Goal: Task Accomplishment & Management: Manage account settings

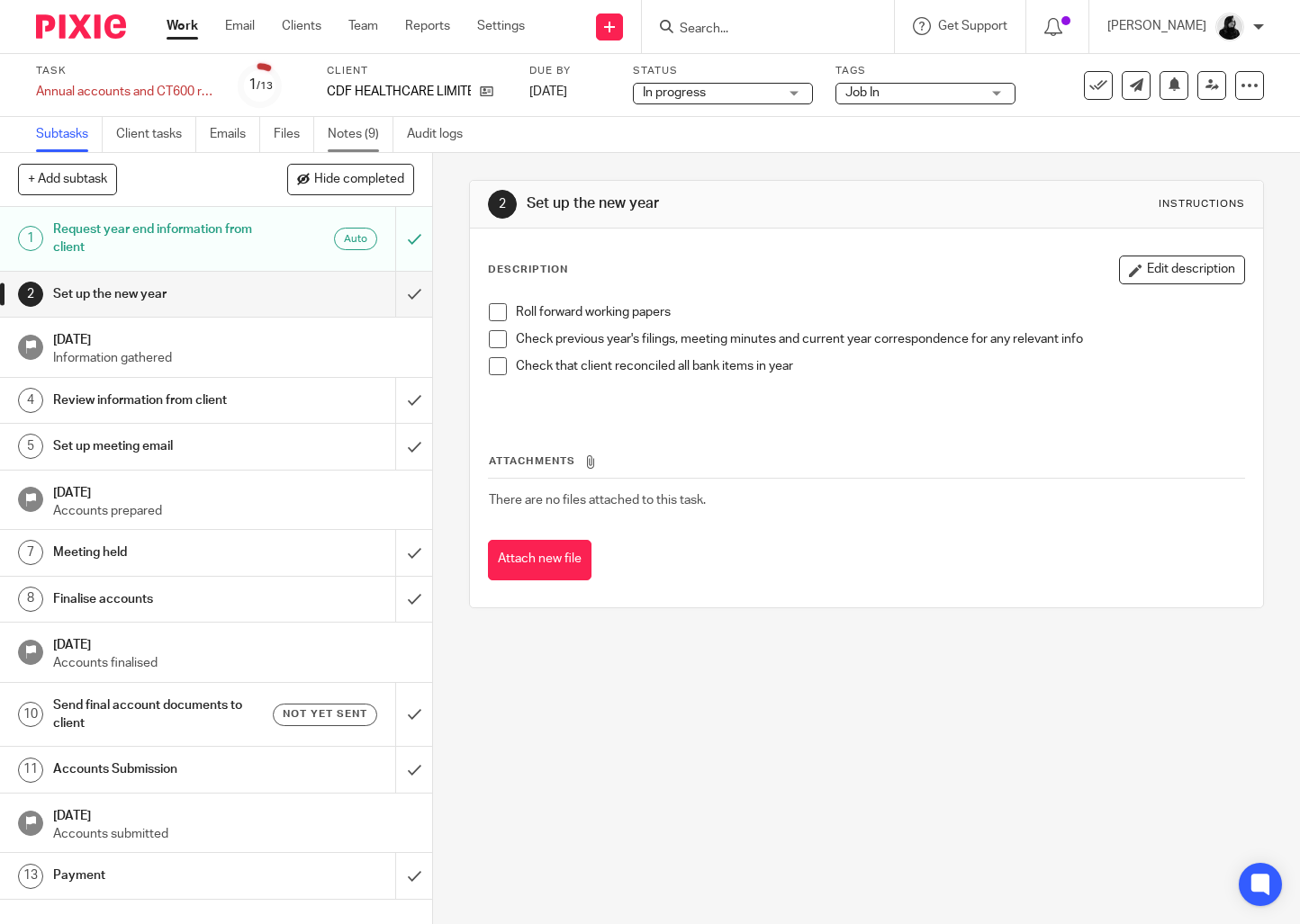
click at [341, 147] on link "Notes (9)" at bounding box center [360, 134] width 65 height 35
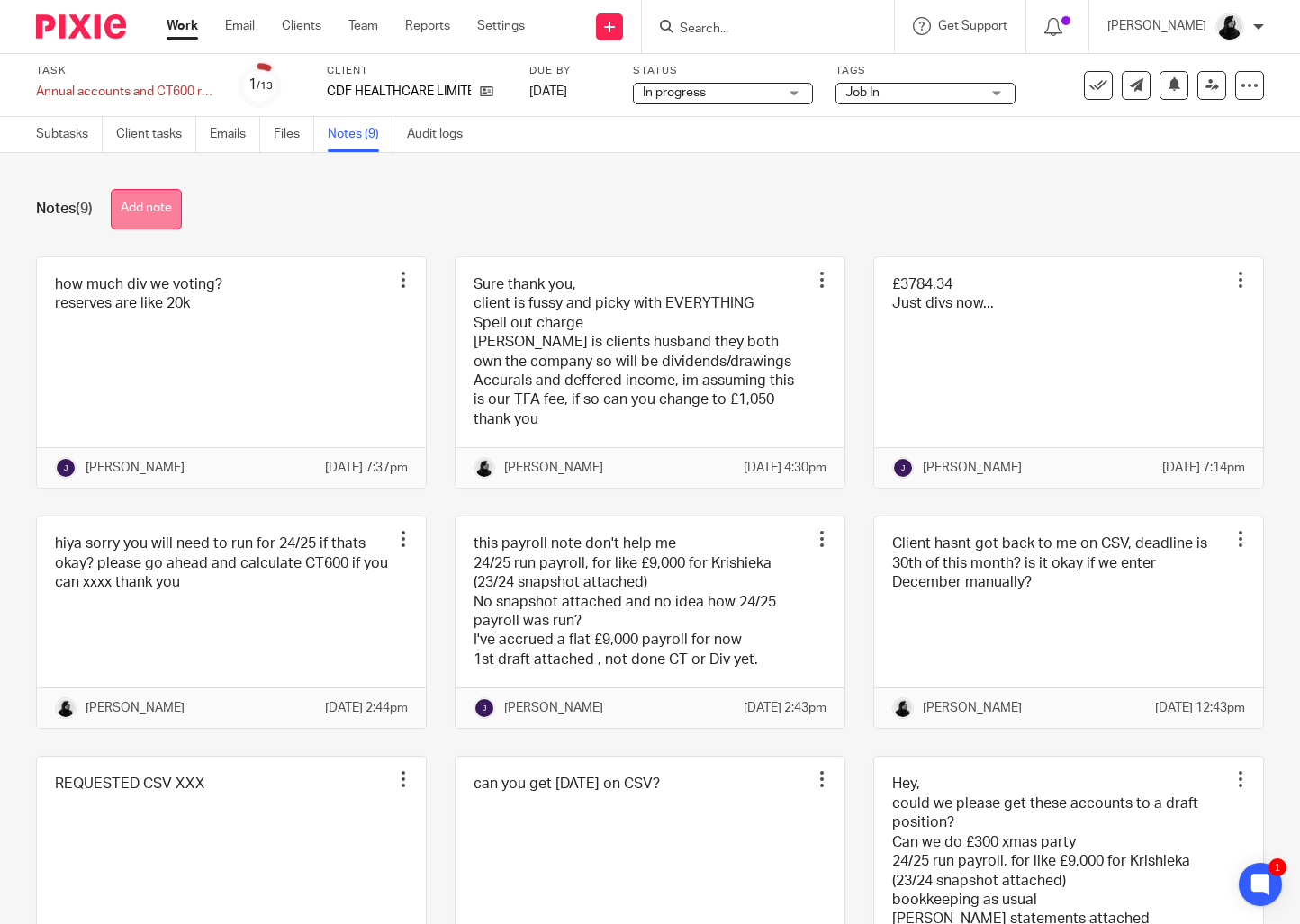
click at [152, 211] on button "Add note" at bounding box center [146, 209] width 71 height 41
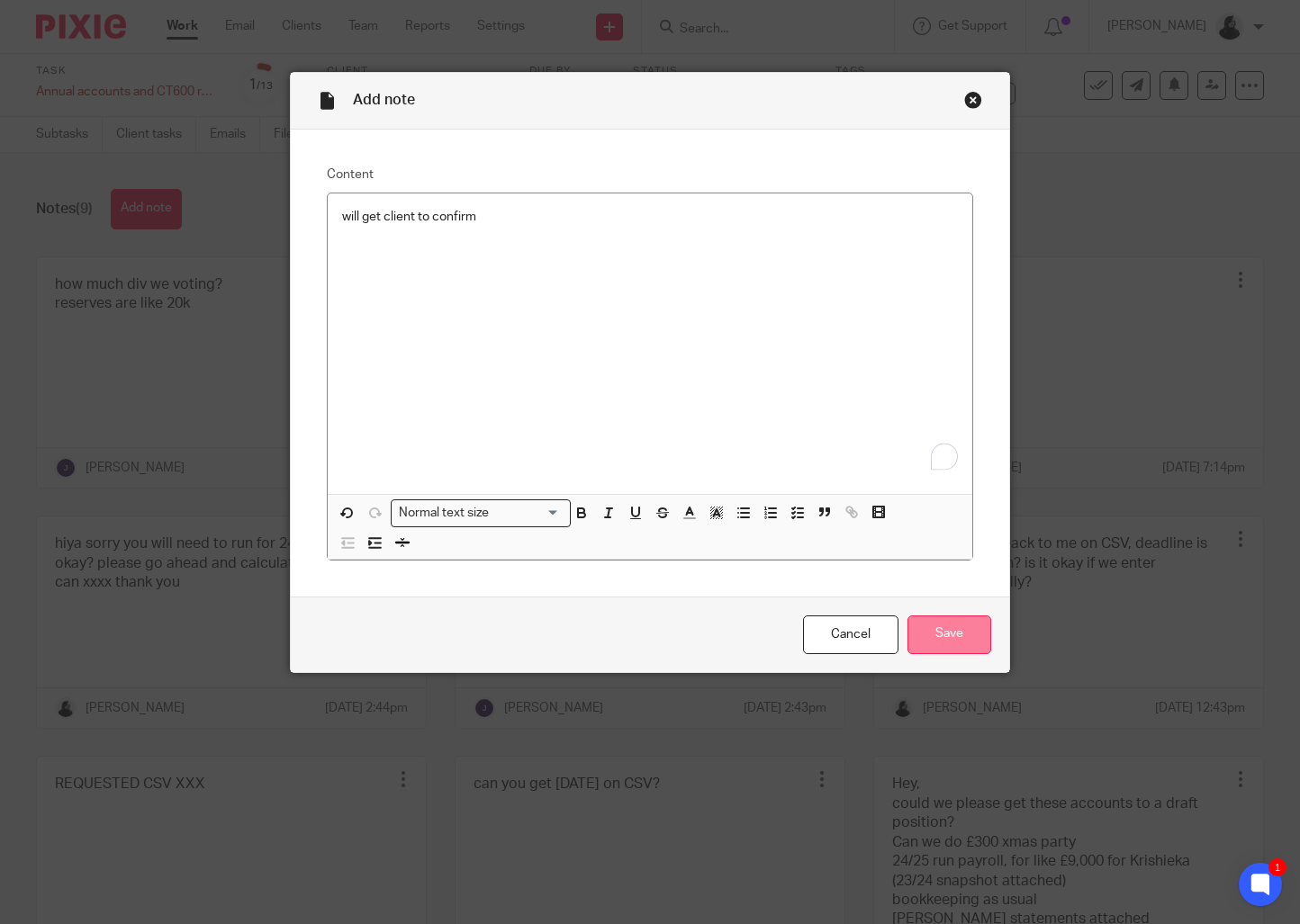
click at [918, 644] on input "Save" at bounding box center [949, 635] width 83 height 39
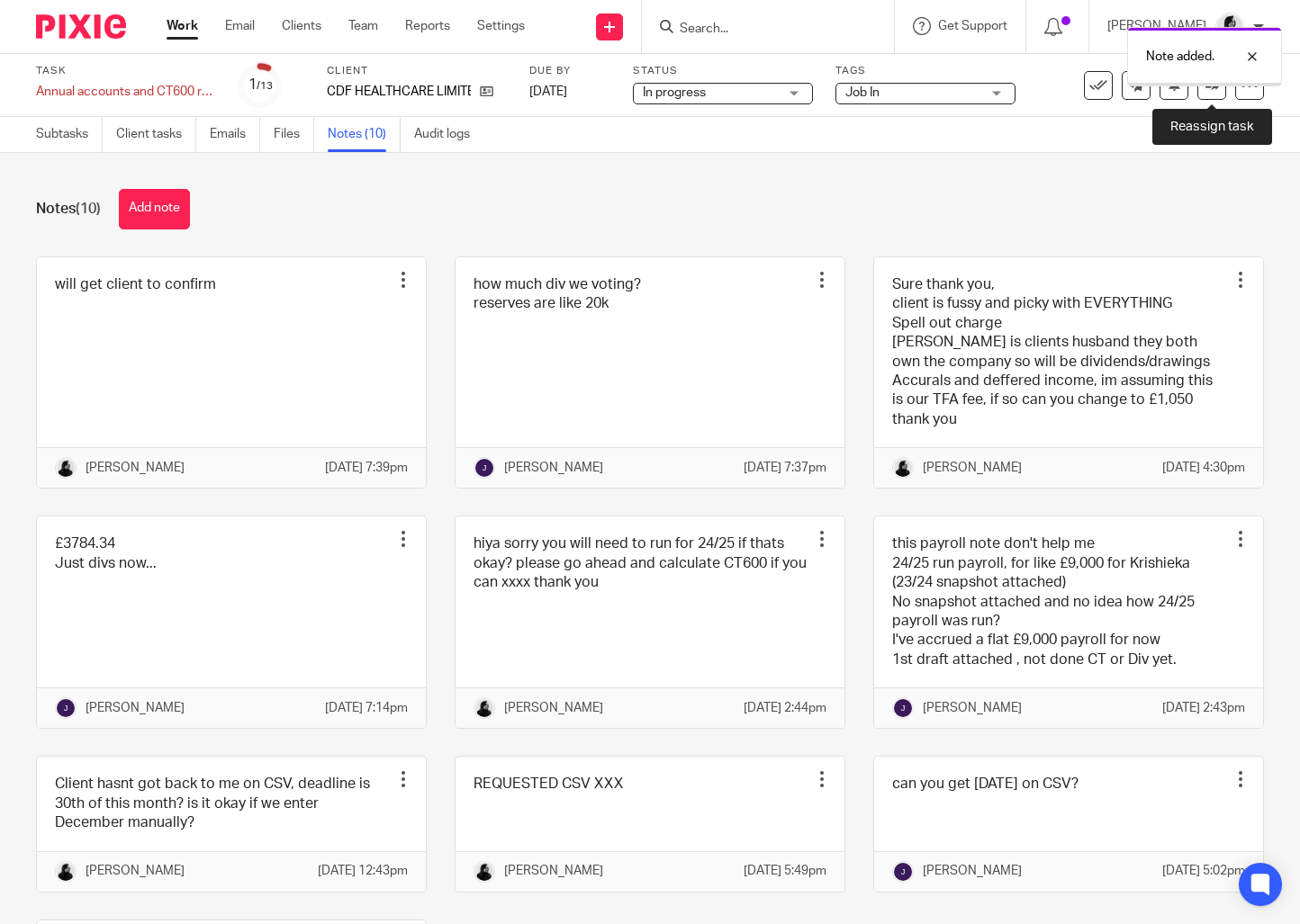
click at [1213, 97] on link at bounding box center [1212, 85] width 29 height 29
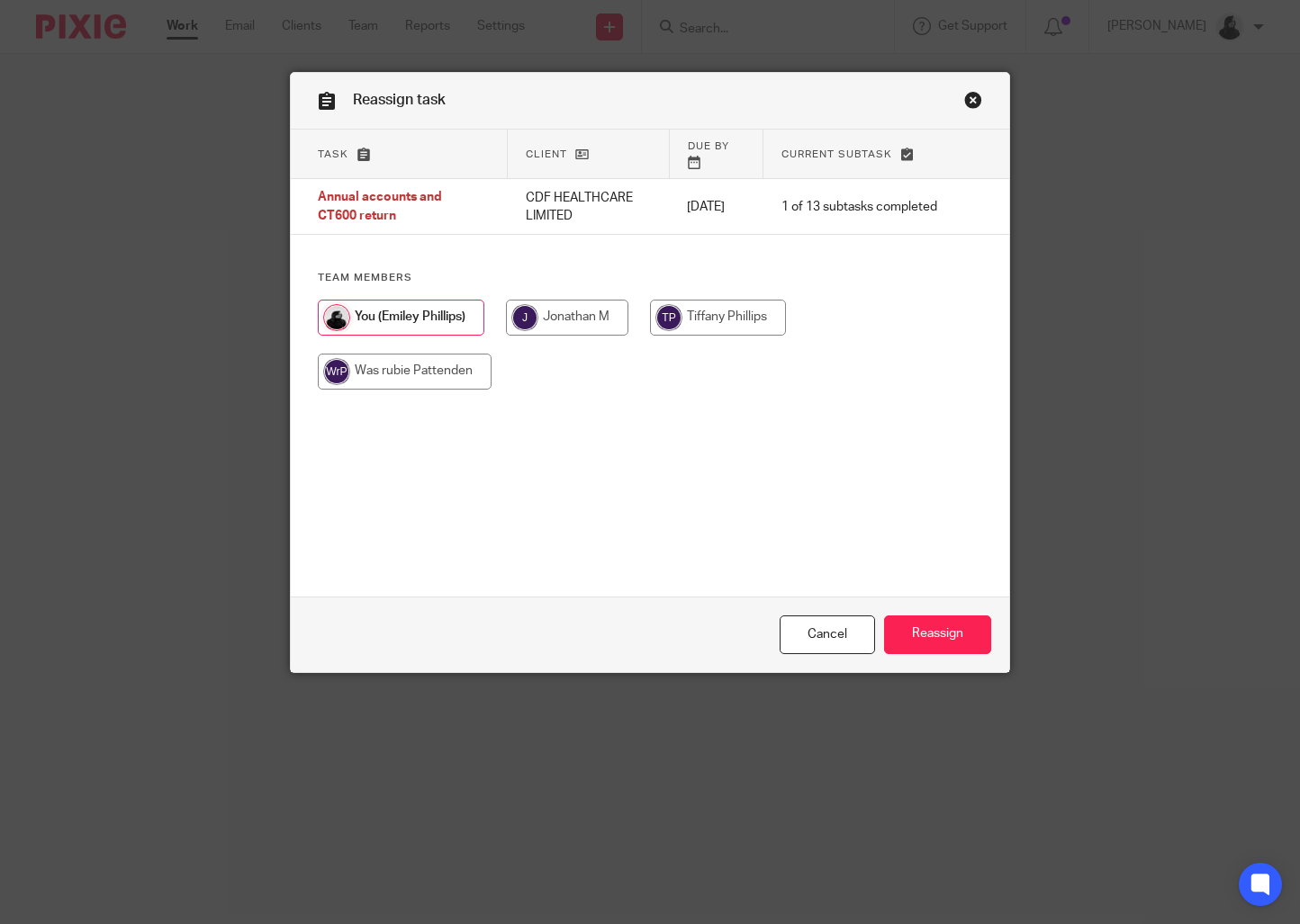
click at [606, 299] on input "radio" at bounding box center [567, 317] width 122 height 36
radio input "true"
click at [966, 109] on link "Close this dialog window" at bounding box center [973, 102] width 18 height 24
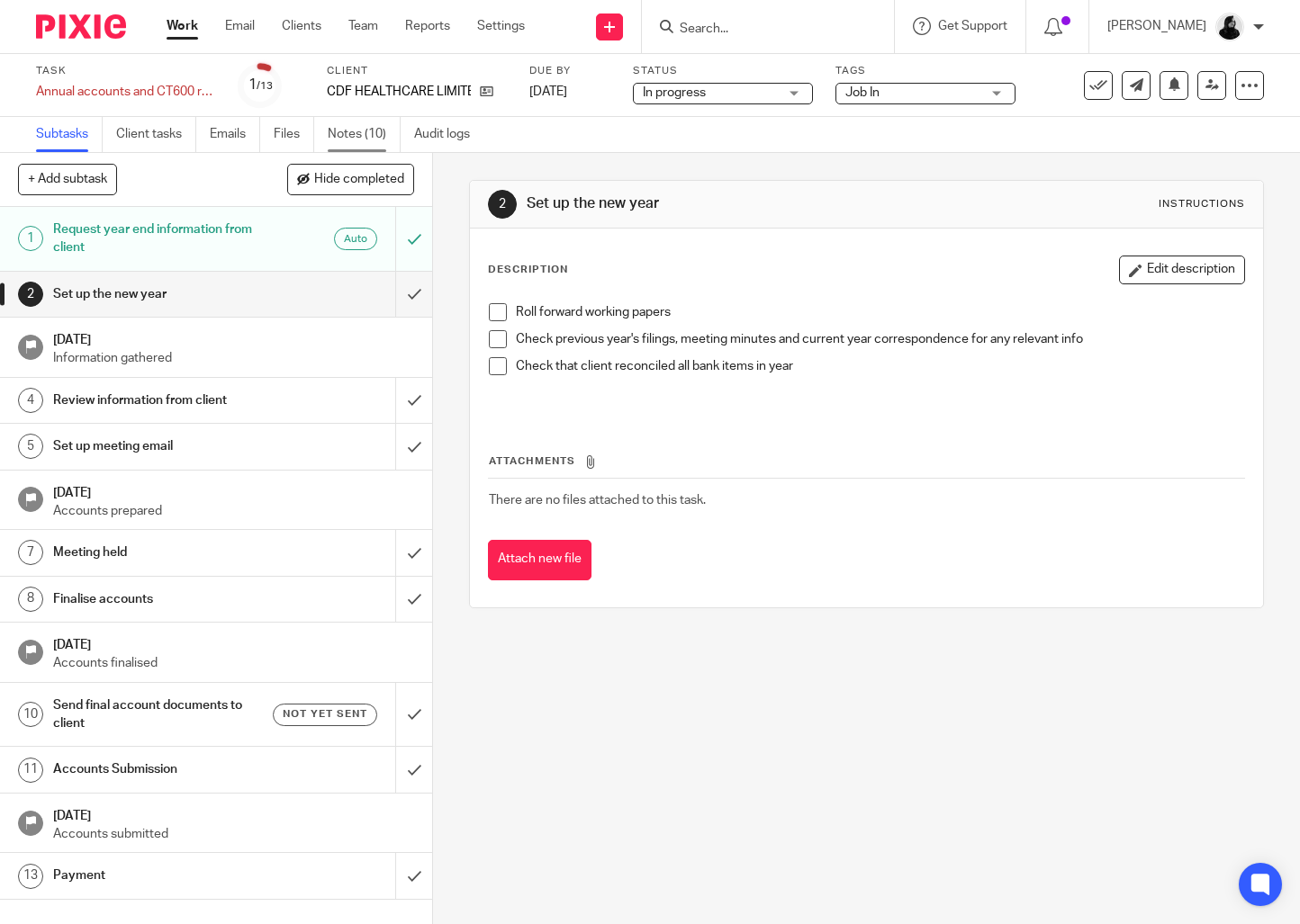
click at [365, 133] on link "Notes (10)" at bounding box center [364, 134] width 73 height 35
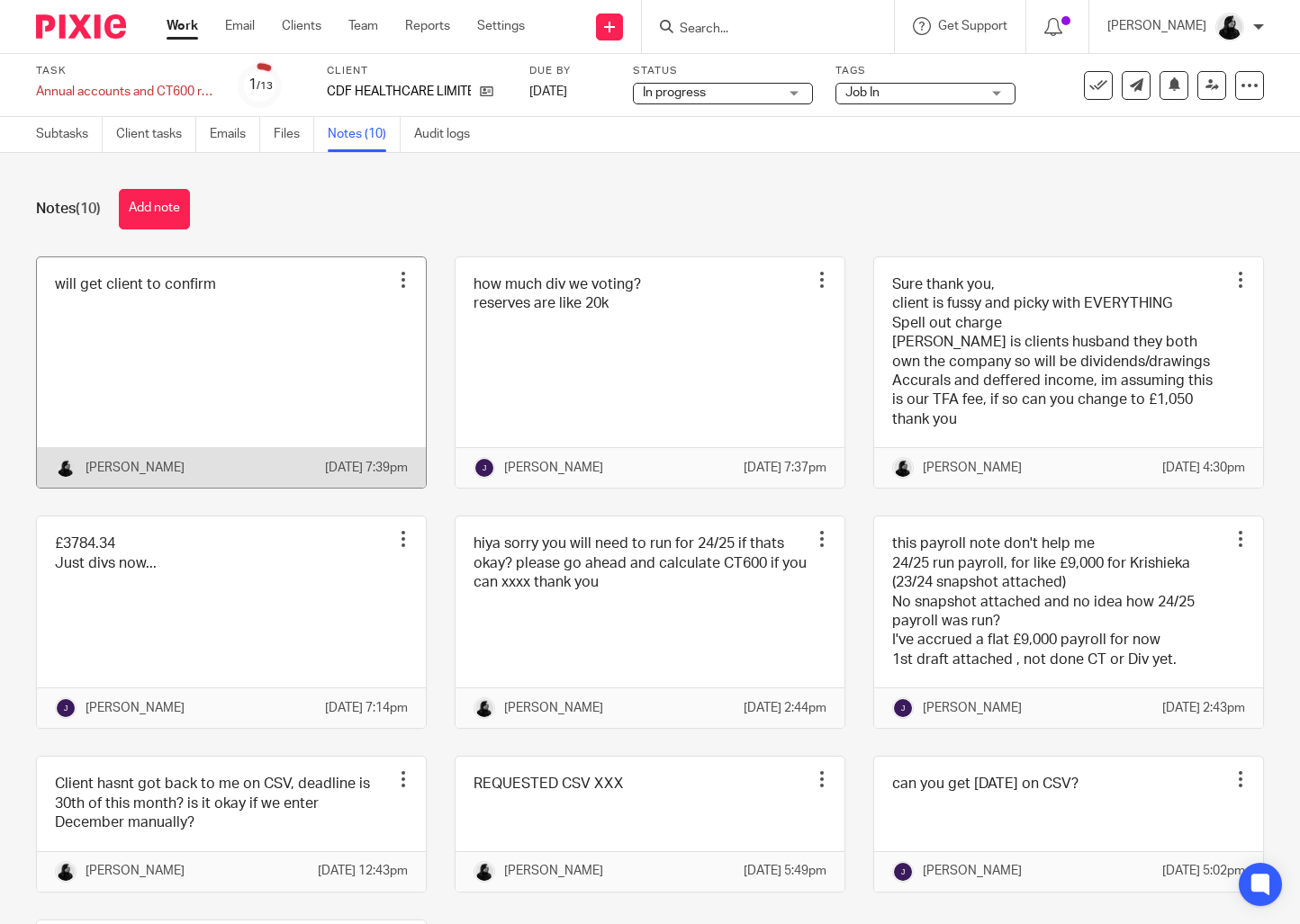
click at [218, 339] on link at bounding box center [231, 373] width 389 height 231
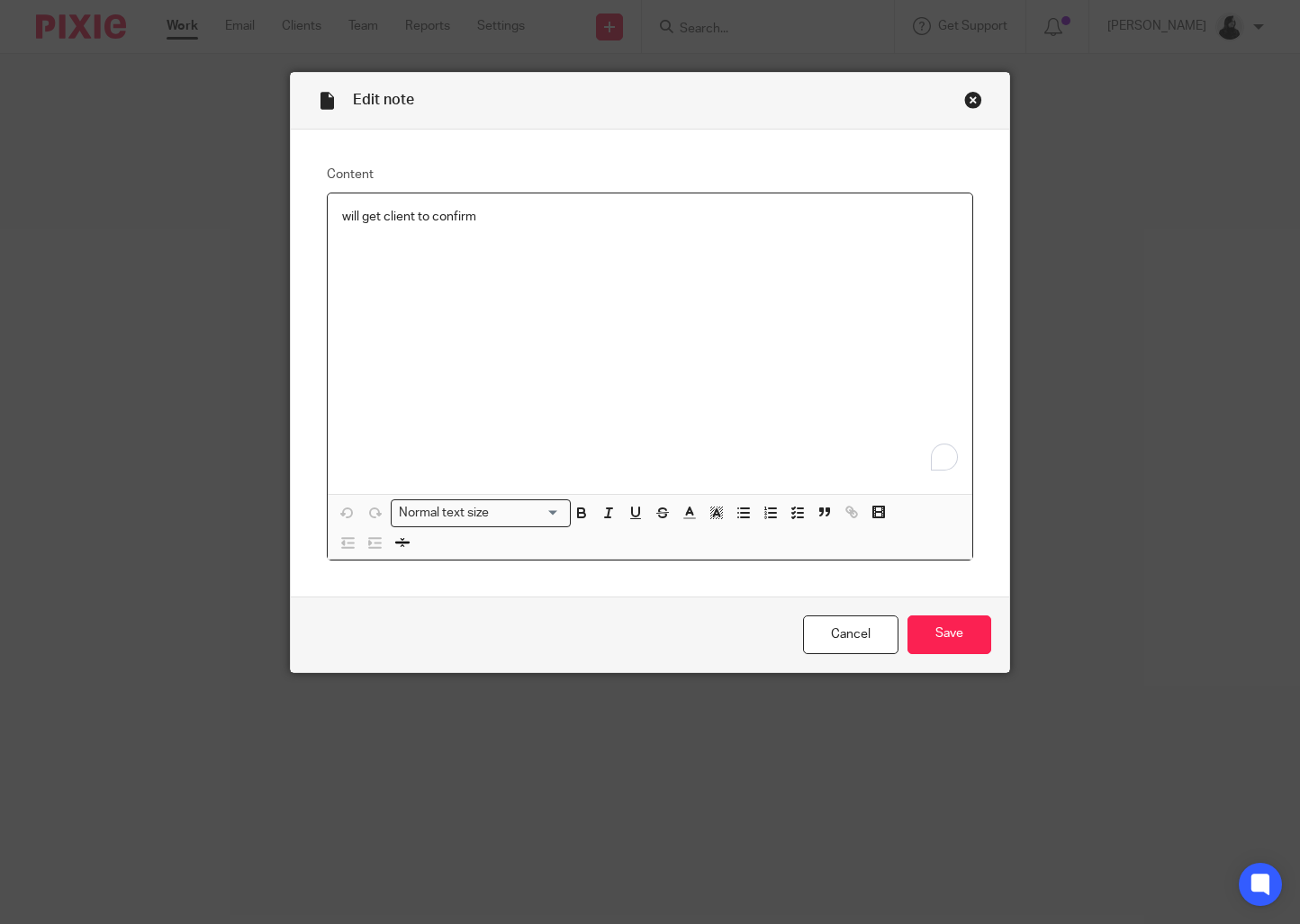
click at [542, 216] on p "will get client to confirm" at bounding box center [650, 217] width 616 height 18
click at [942, 637] on input "Save" at bounding box center [949, 635] width 83 height 39
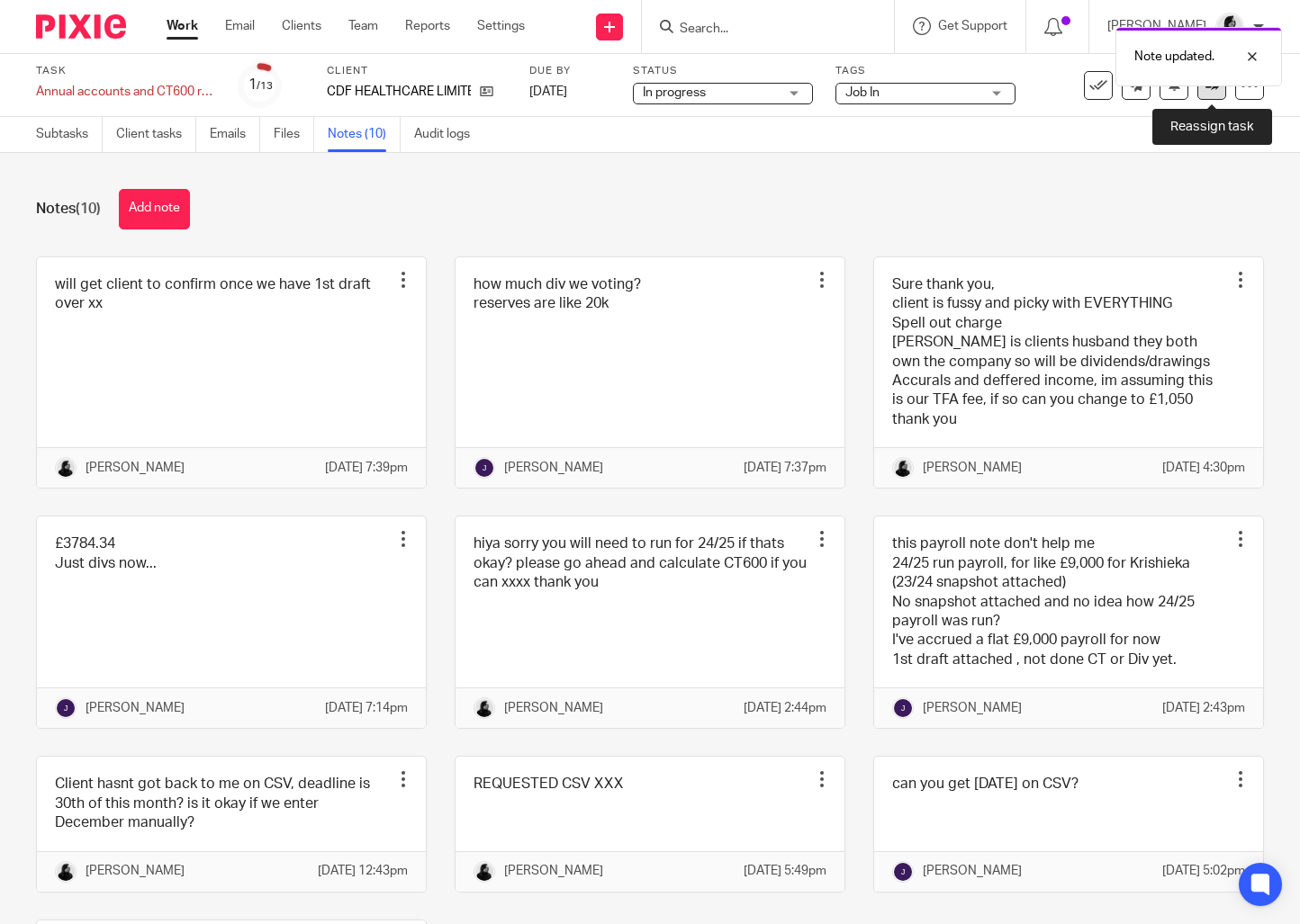
click at [1211, 91] on icon at bounding box center [1212, 84] width 14 height 14
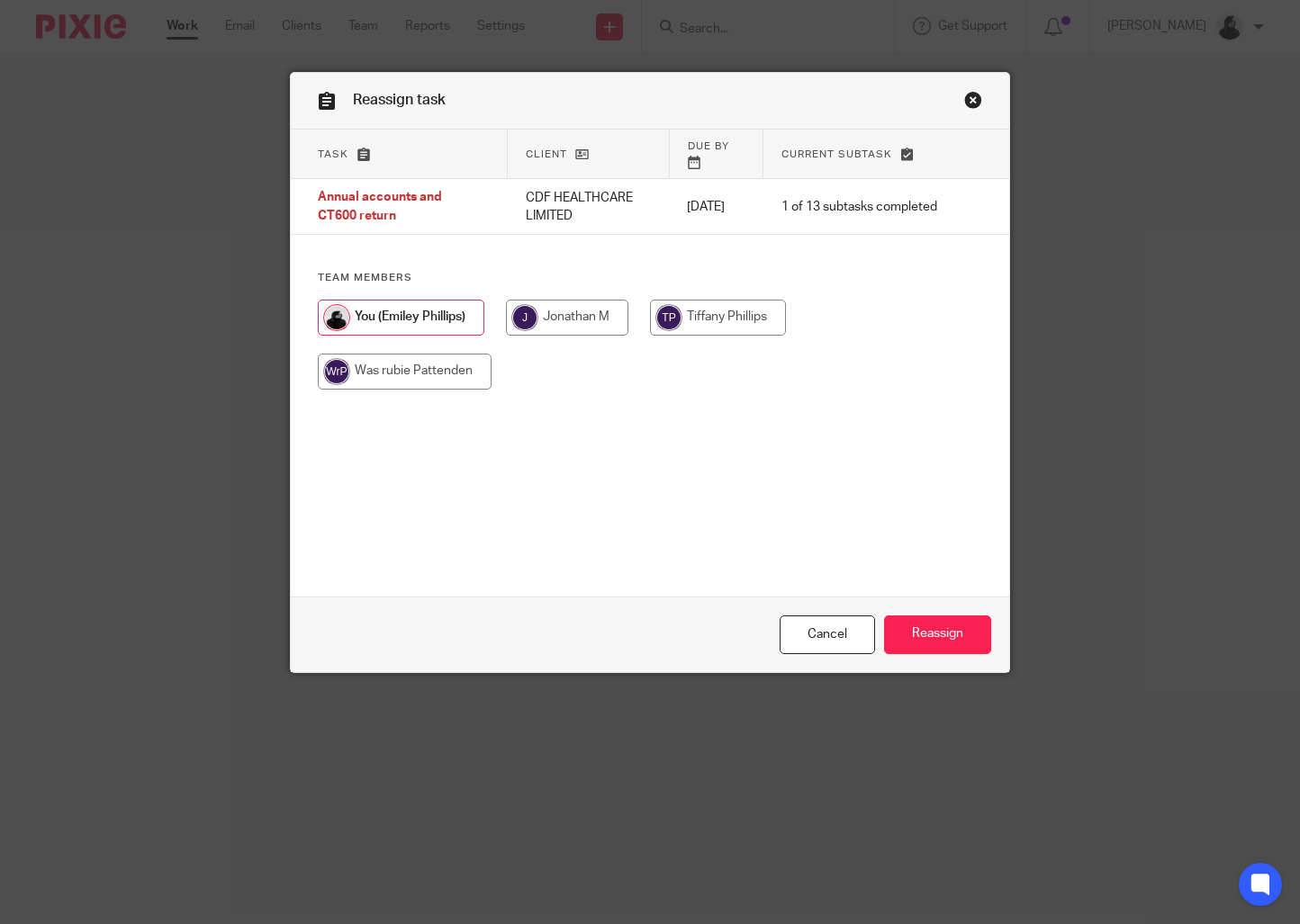
click at [599, 306] on input "radio" at bounding box center [567, 317] width 122 height 36
radio input "true"
click at [943, 626] on input "Reassign" at bounding box center [937, 635] width 107 height 39
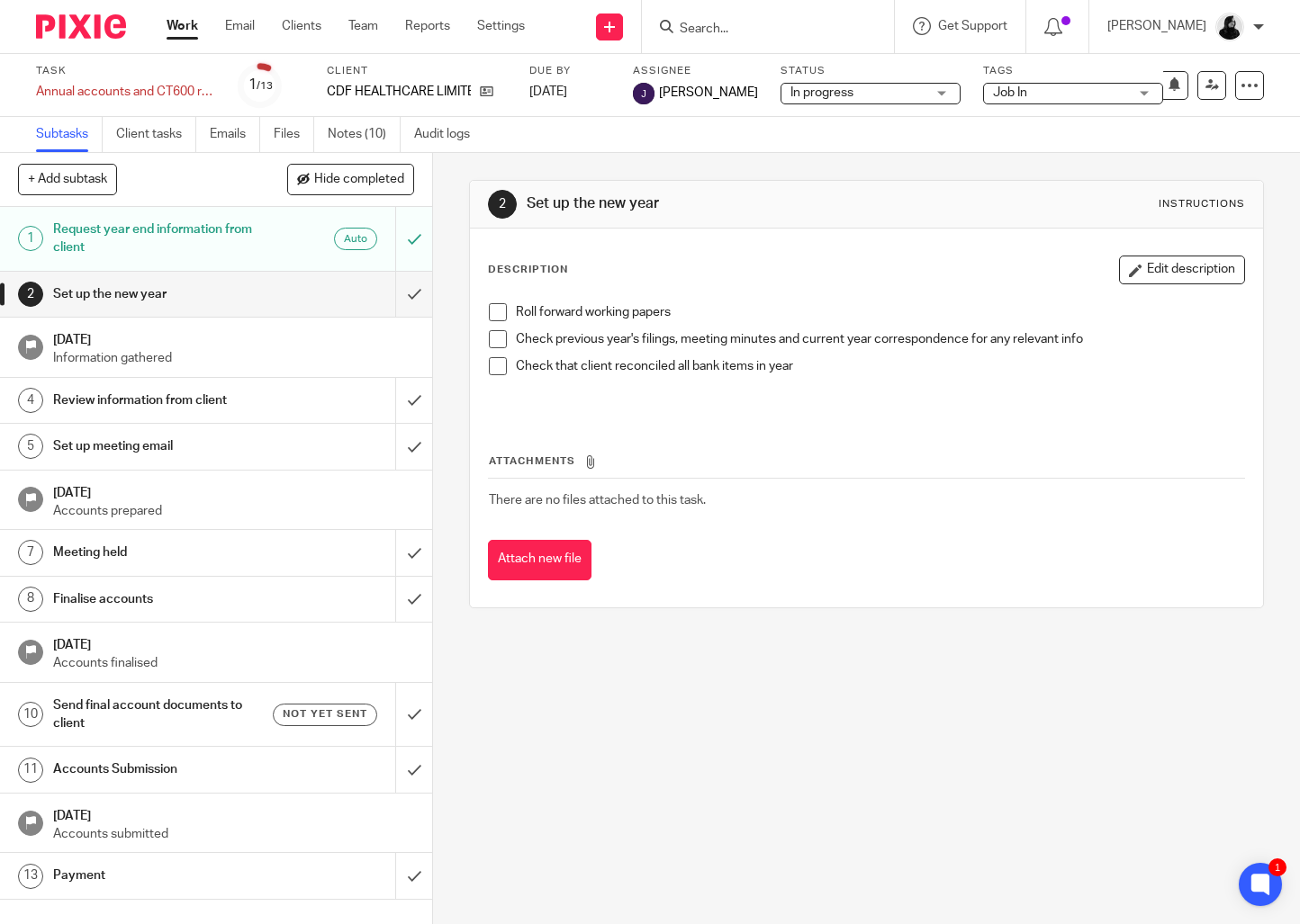
click at [731, 22] on input "Search" at bounding box center [758, 30] width 162 height 16
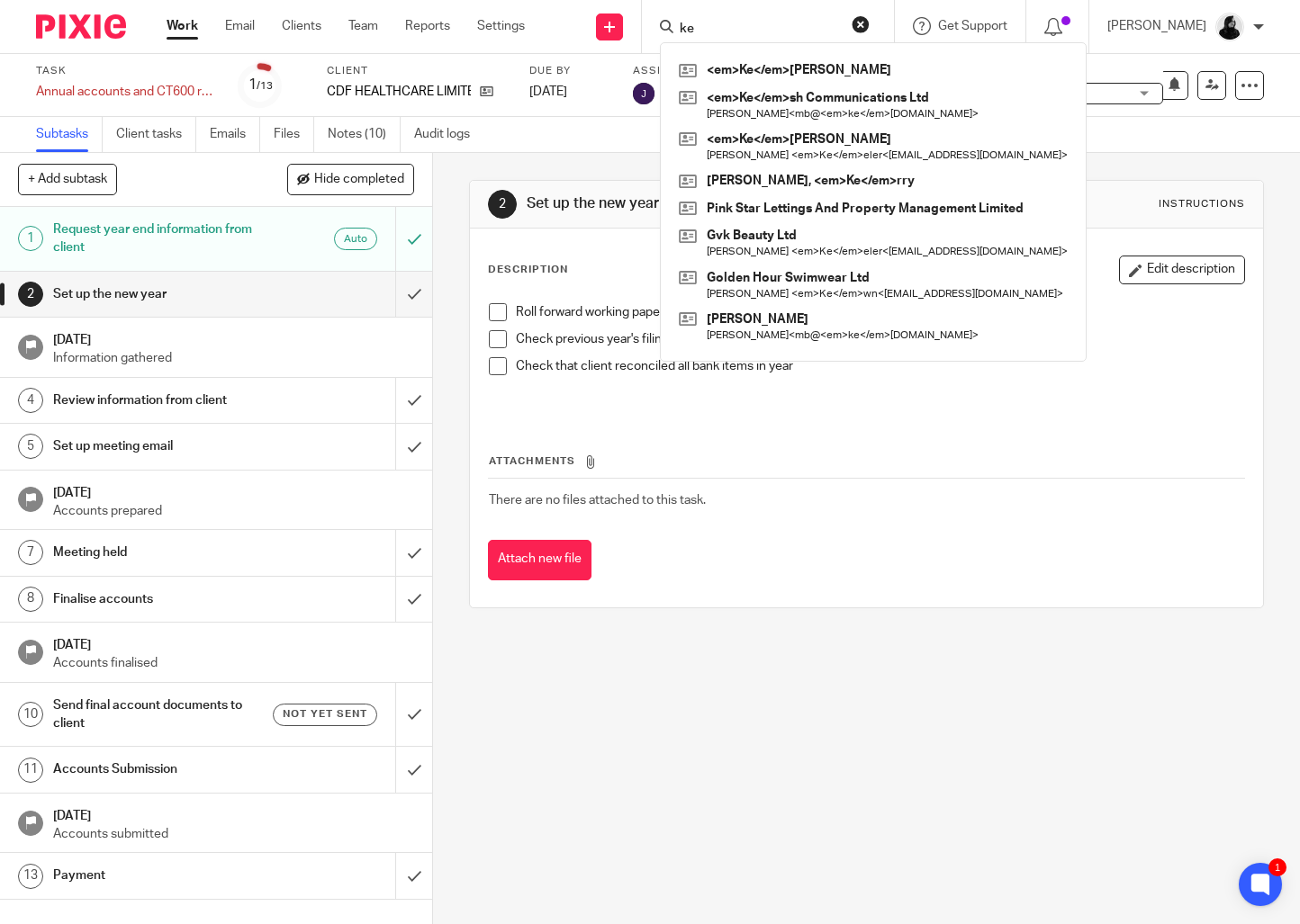
type input "k"
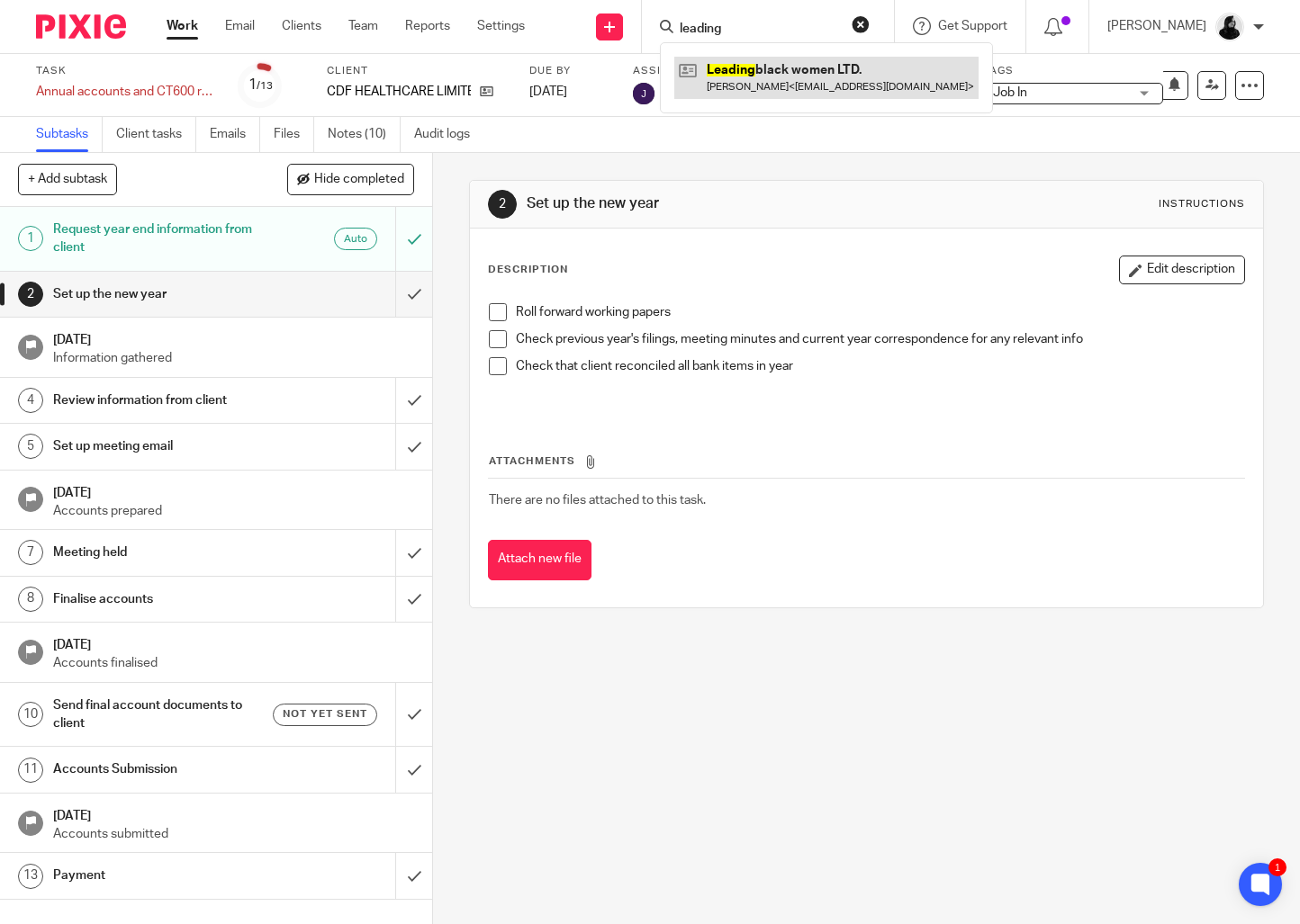
type input "leading"
click at [752, 81] on link at bounding box center [826, 78] width 304 height 42
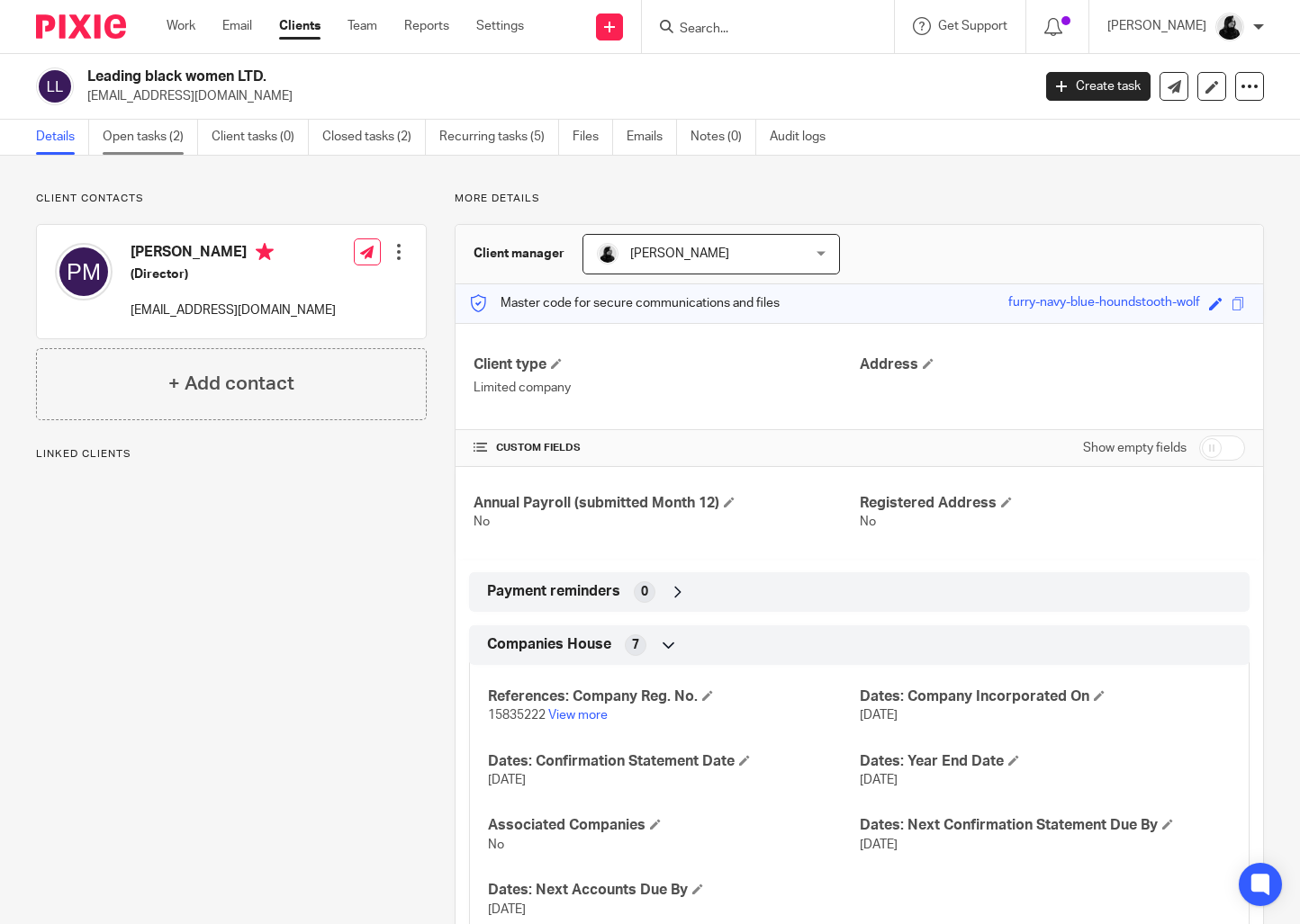
click at [165, 147] on link "Open tasks (2)" at bounding box center [150, 137] width 95 height 35
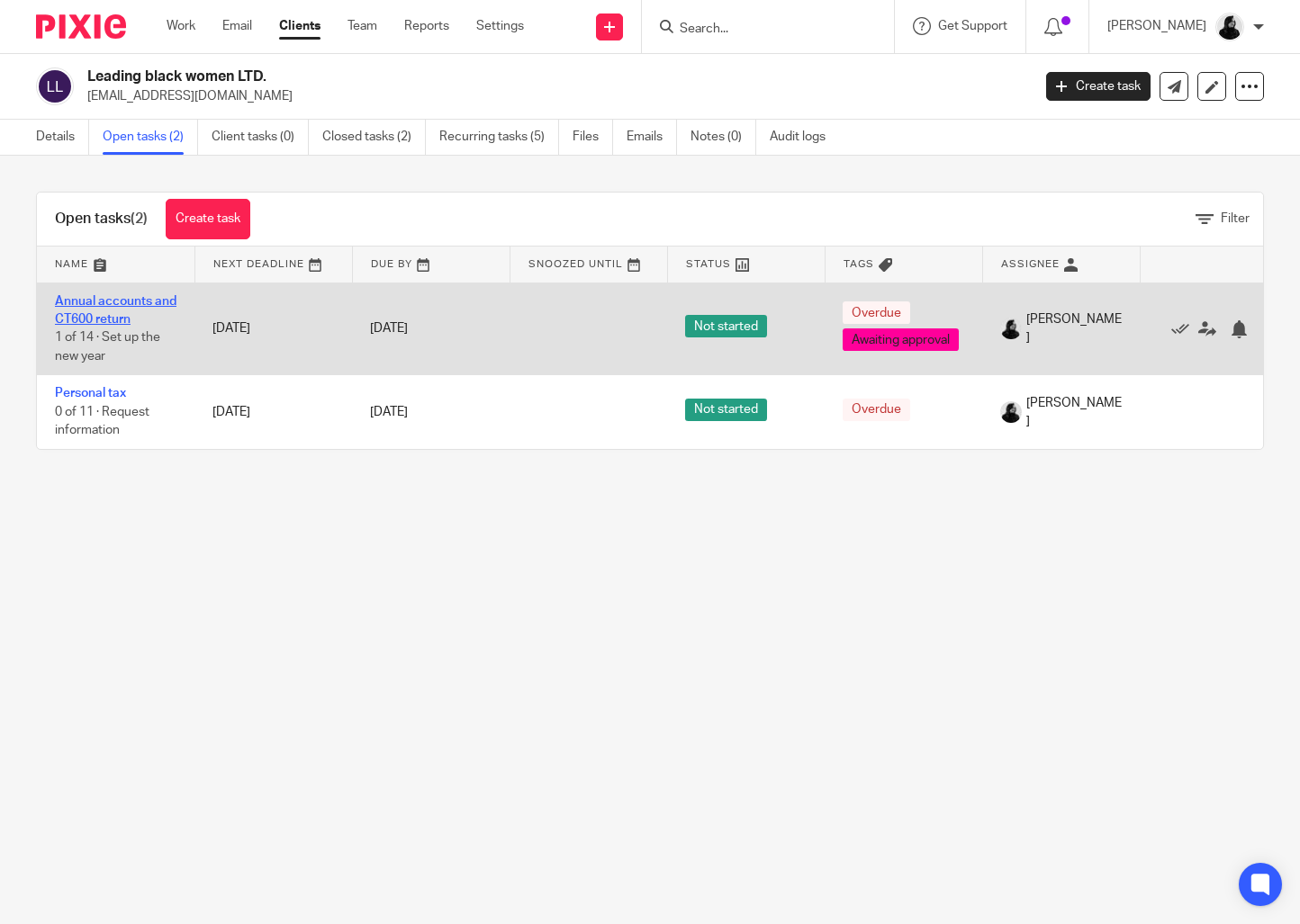
click at [104, 313] on link "Annual accounts and CT600 return" at bounding box center [116, 310] width 122 height 31
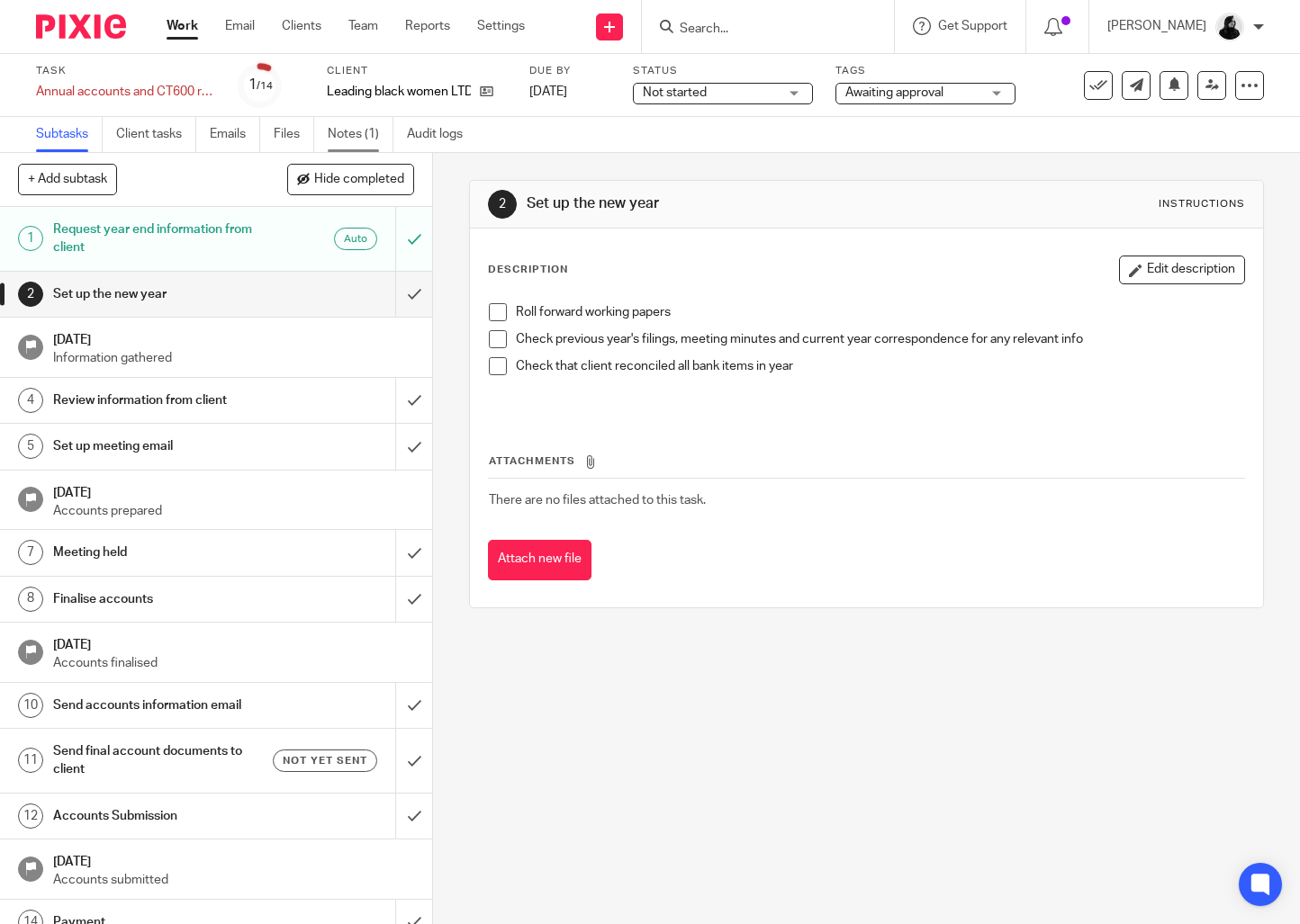
click at [376, 138] on link "Notes (1)" at bounding box center [360, 134] width 65 height 35
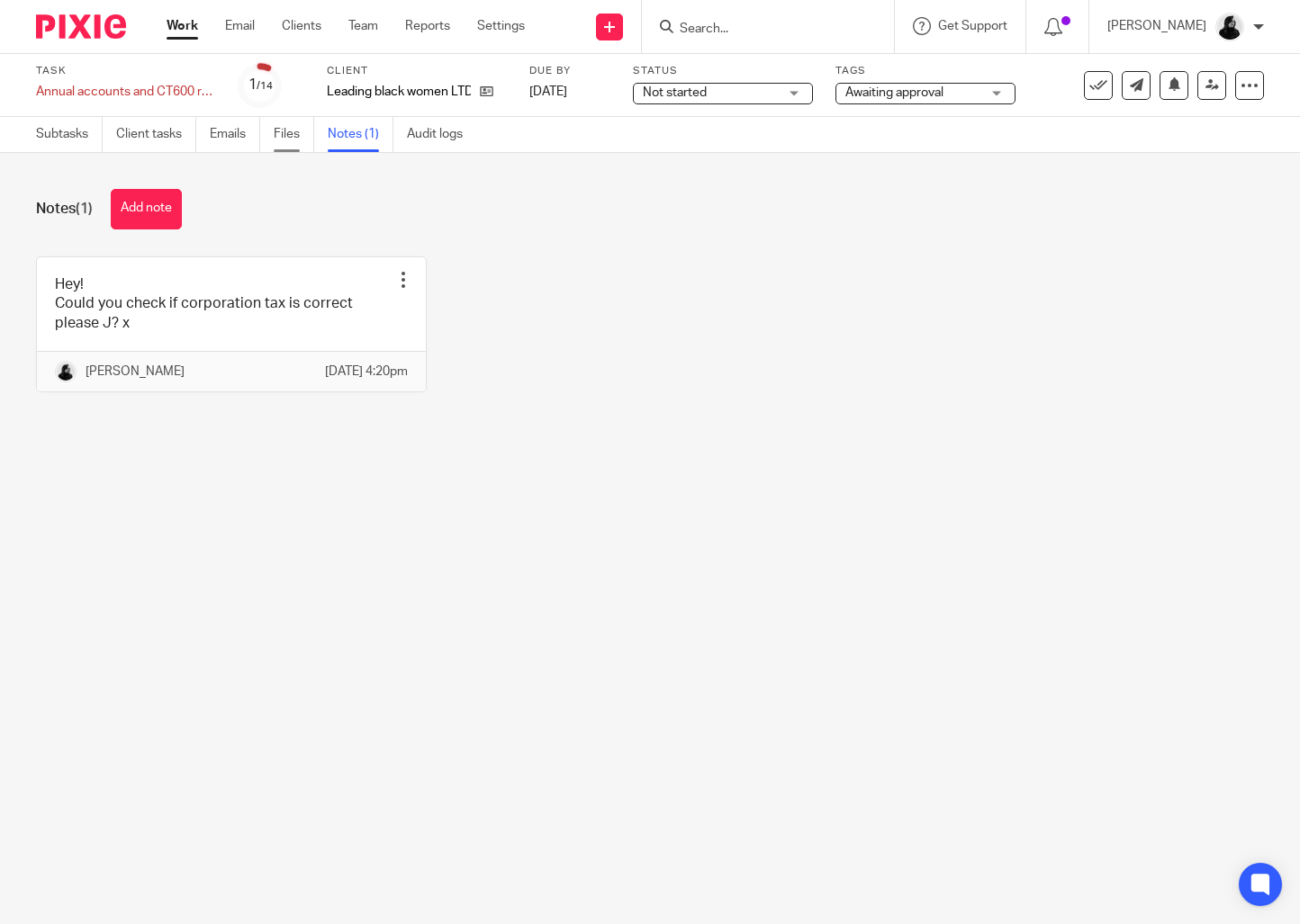
click at [290, 140] on link "Files" at bounding box center [294, 134] width 41 height 35
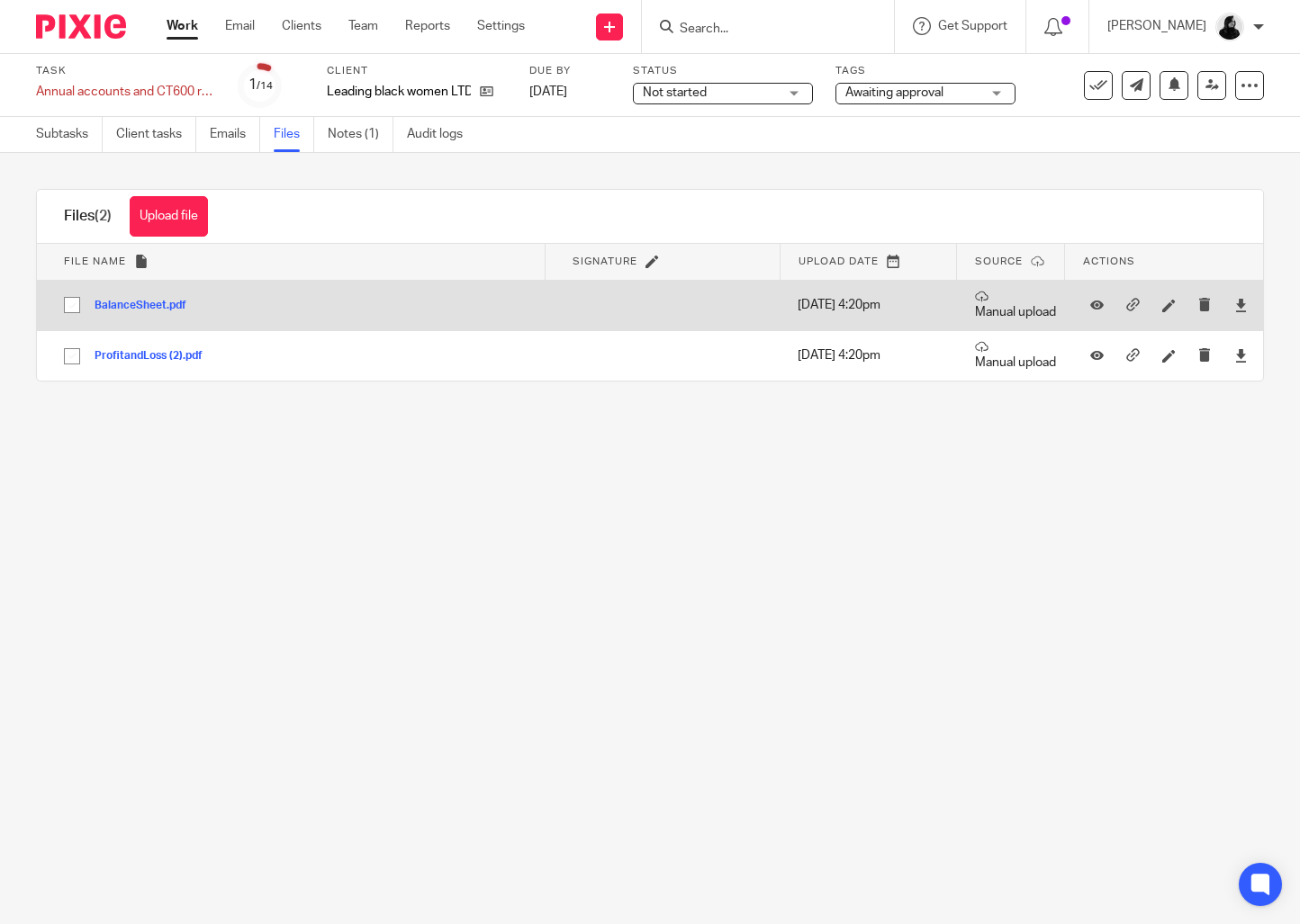
click at [151, 304] on button "BalanceSheet.pdf" at bounding box center [147, 306] width 105 height 13
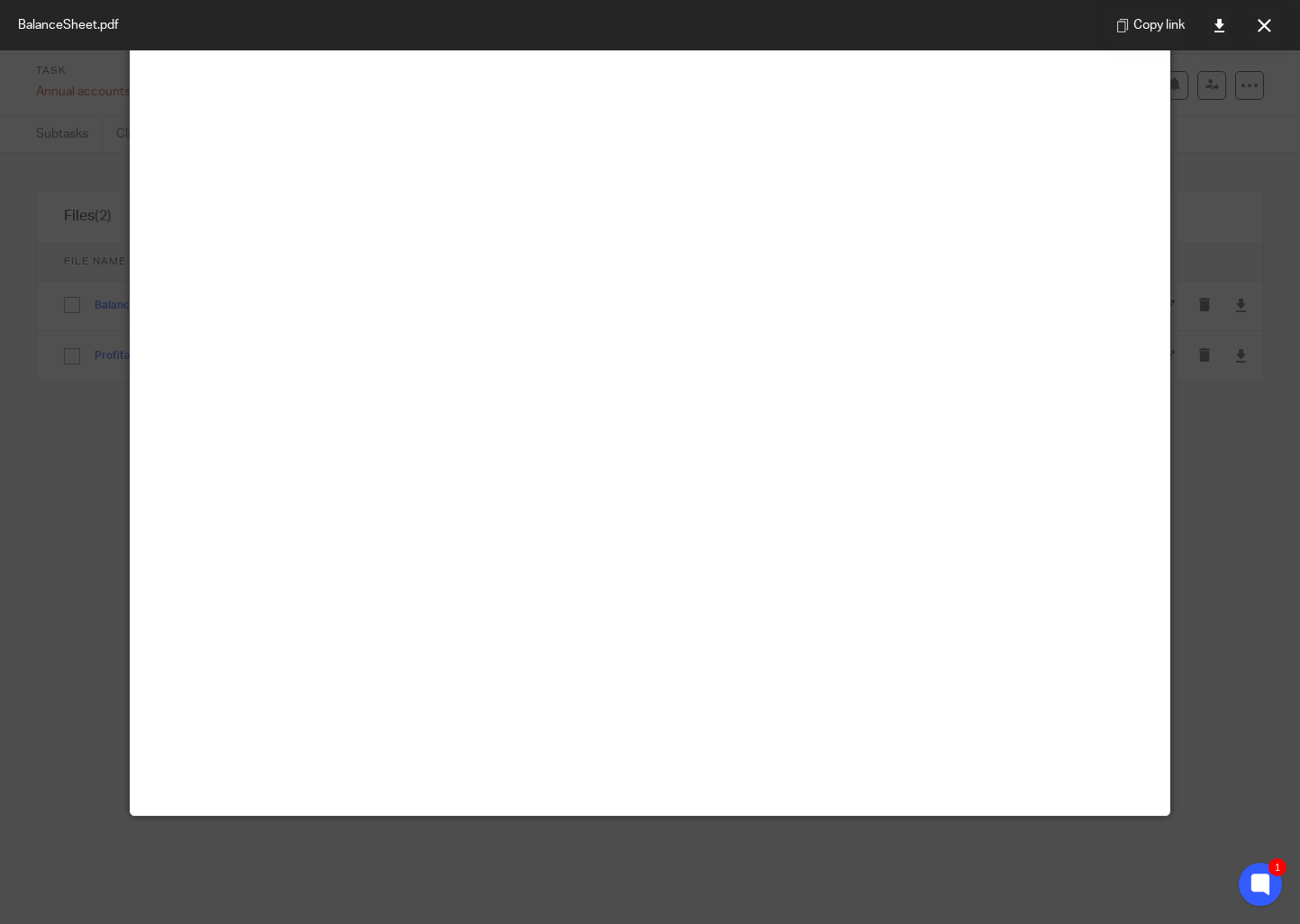
scroll to position [70, 0]
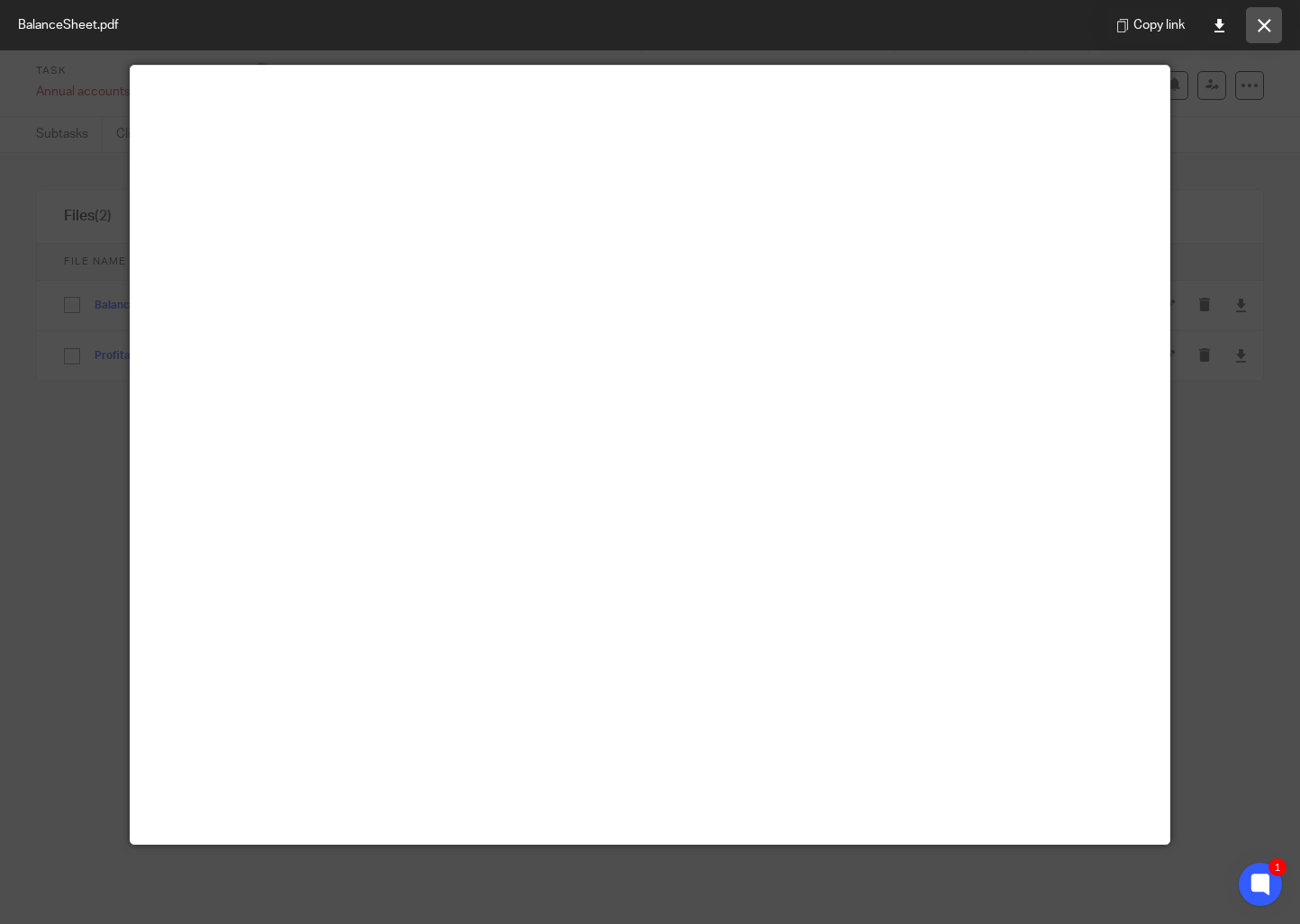
click at [1252, 18] on button at bounding box center [1264, 25] width 36 height 36
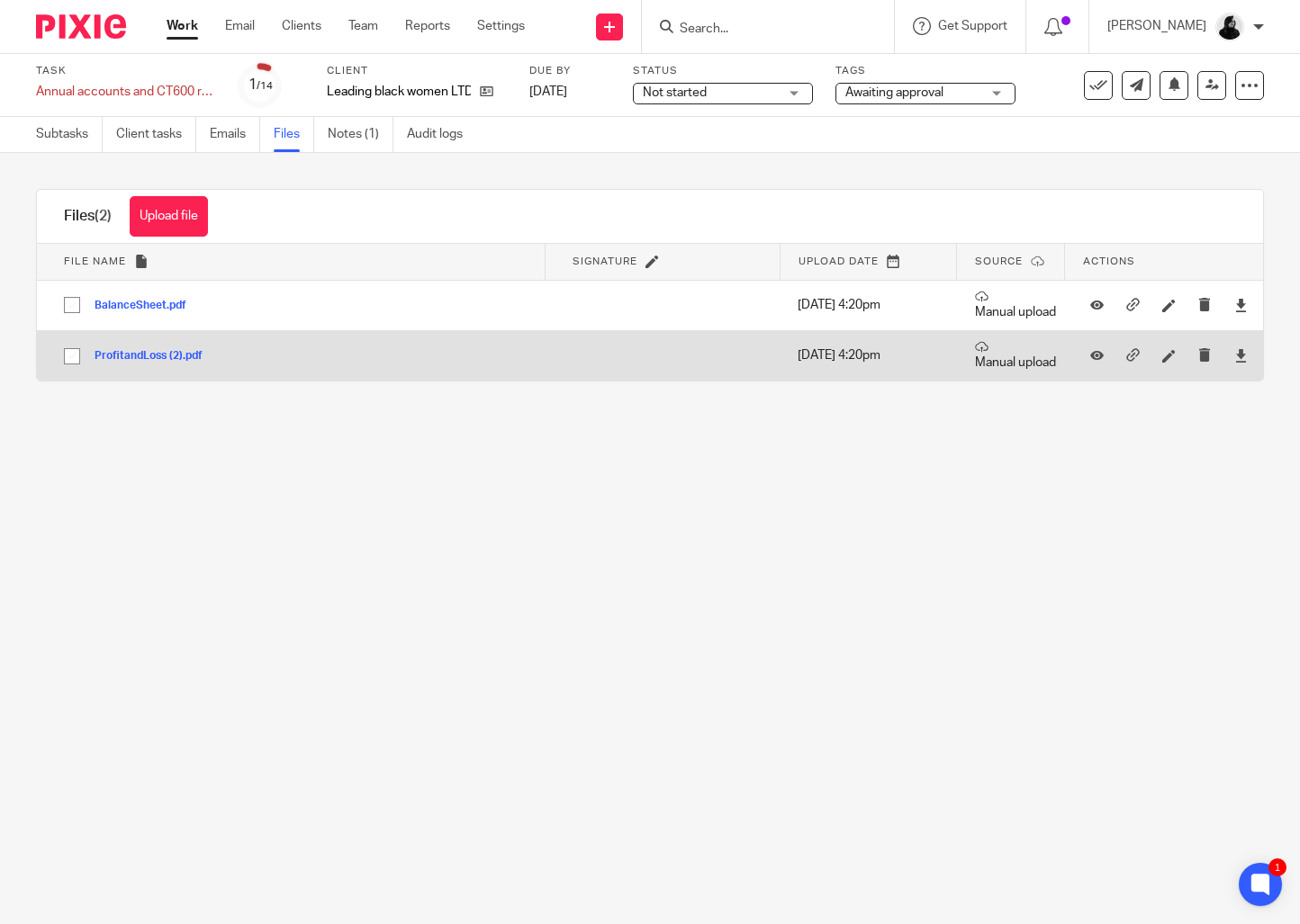
click at [188, 350] on button "ProfitandLoss (2).pdf" at bounding box center [155, 356] width 122 height 13
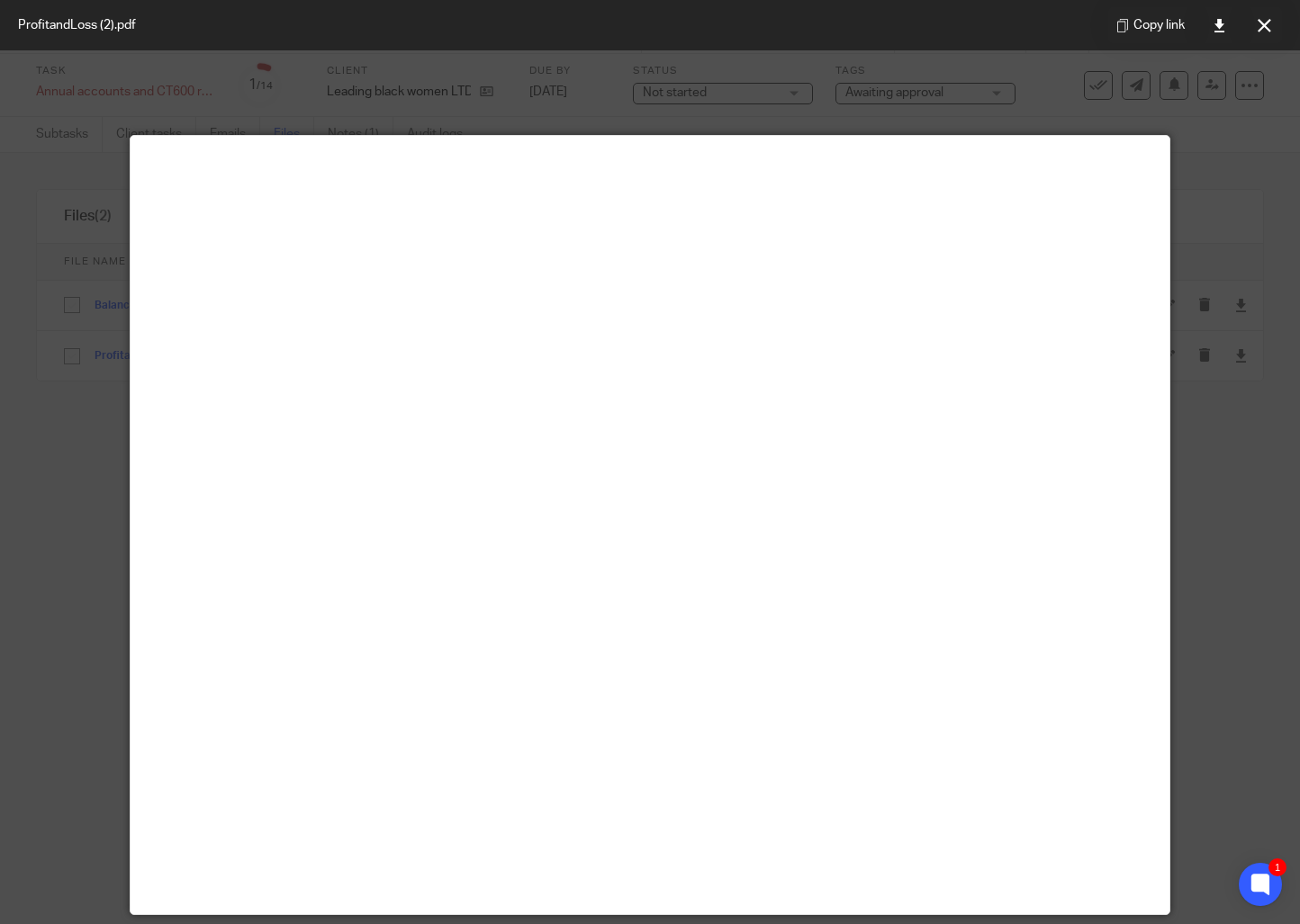
scroll to position [126, 0]
